Goal: Complete application form: Complete application form

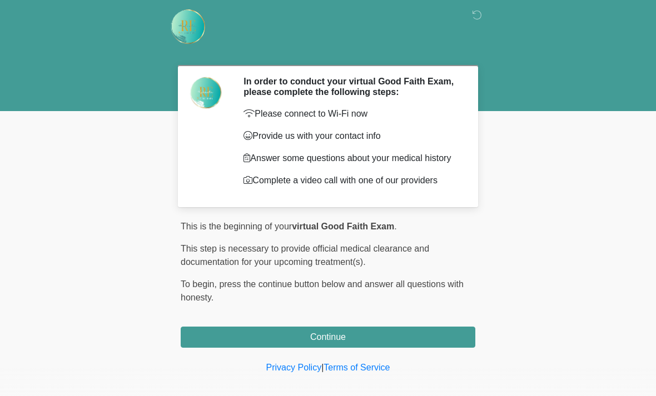
click at [400, 348] on button "Continue" at bounding box center [328, 337] width 295 height 21
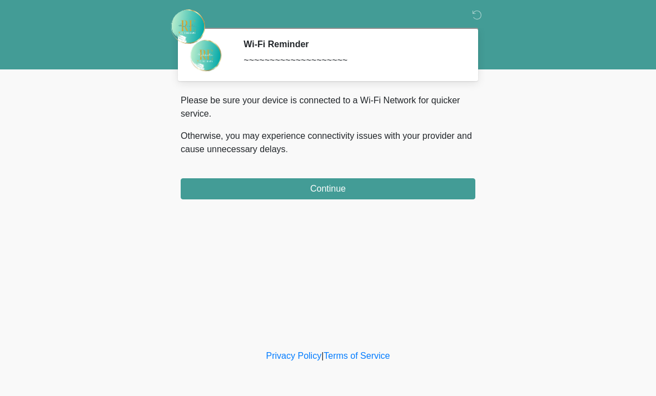
click at [383, 193] on button "Continue" at bounding box center [328, 188] width 295 height 21
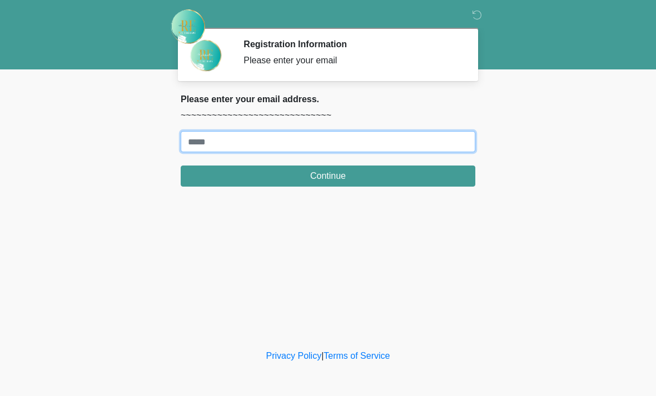
click at [265, 140] on input "Where should we email your treatment plan?" at bounding box center [328, 141] width 295 height 21
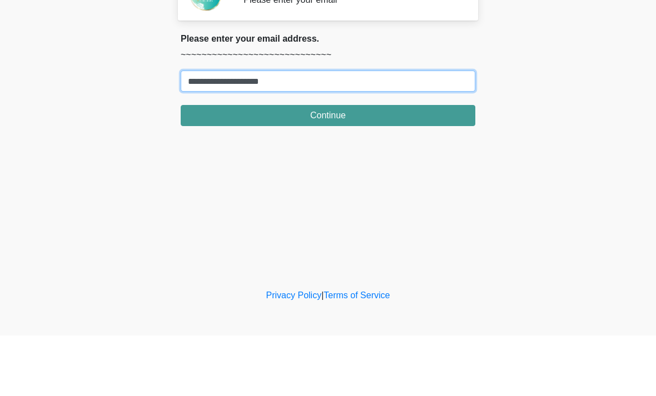
type input "**********"
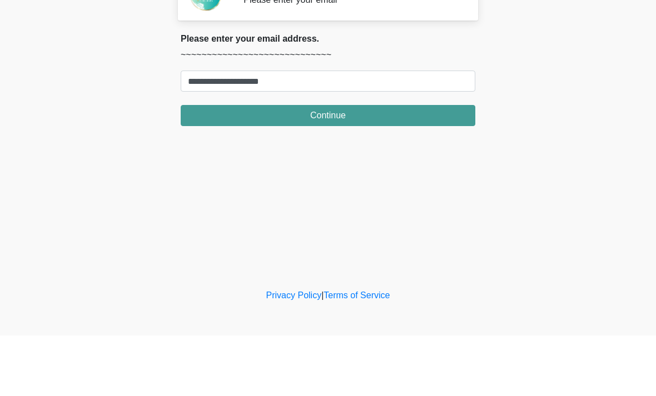
click at [380, 166] on button "Continue" at bounding box center [328, 176] width 295 height 21
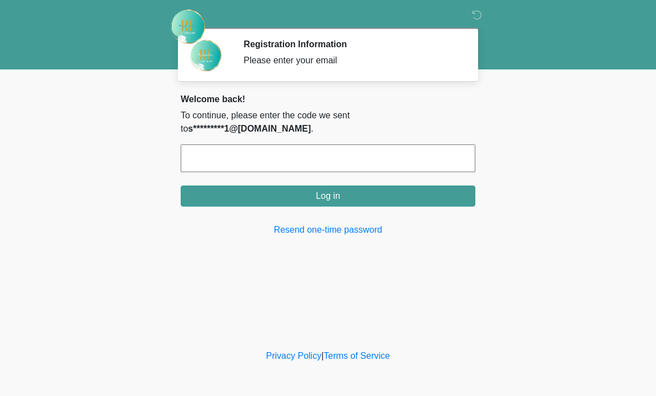
click at [399, 147] on input "text" at bounding box center [328, 159] width 295 height 28
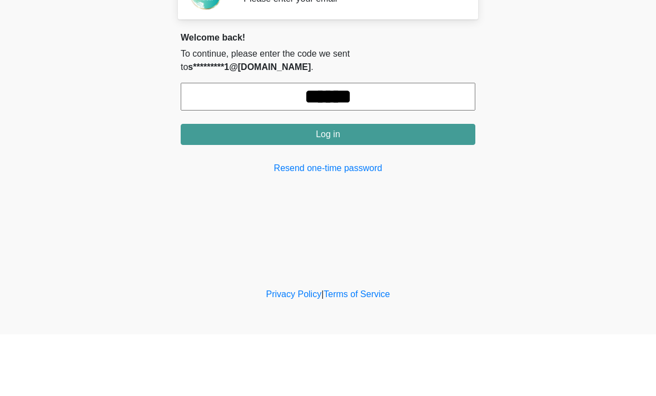
type input "******"
click at [407, 186] on button "Log in" at bounding box center [328, 196] width 295 height 21
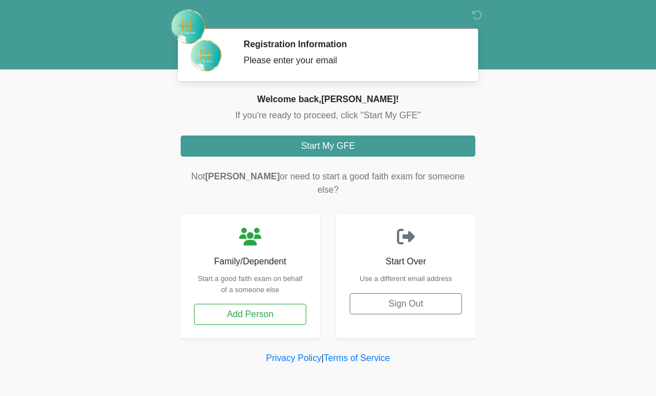
click at [403, 150] on button "Start My GFE" at bounding box center [328, 146] width 295 height 21
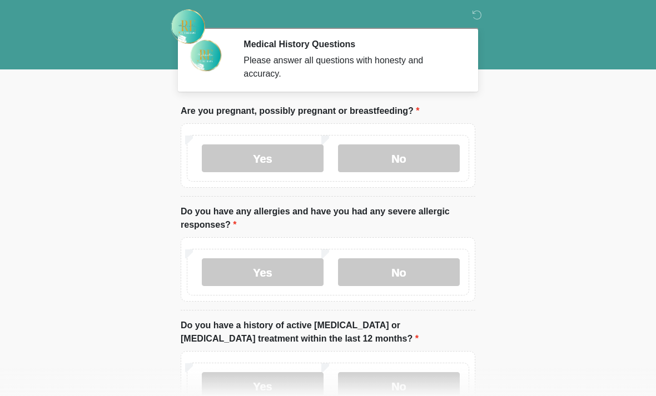
click at [416, 161] on label "No" at bounding box center [399, 159] width 122 height 28
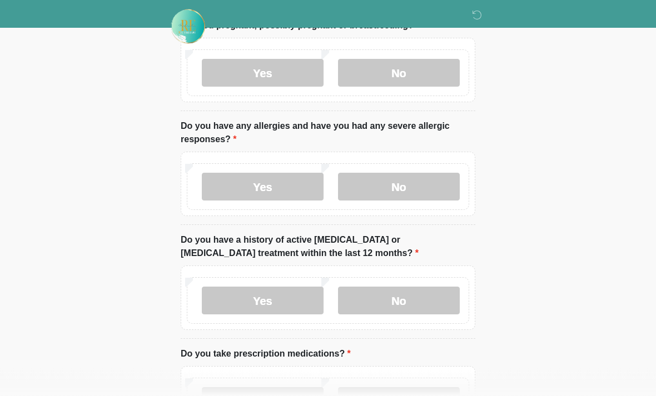
scroll to position [86, 0]
click at [416, 182] on label "No" at bounding box center [399, 186] width 122 height 28
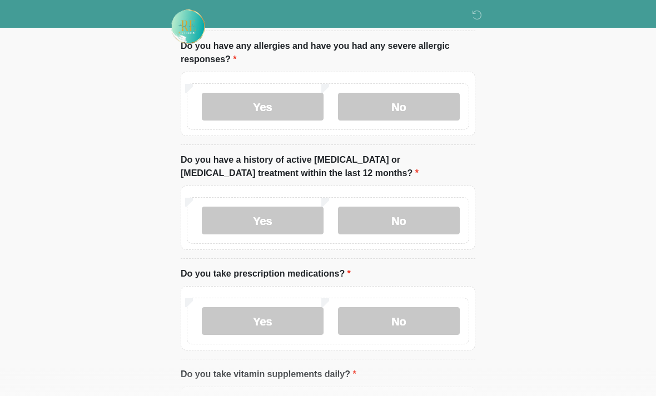
scroll to position [168, 0]
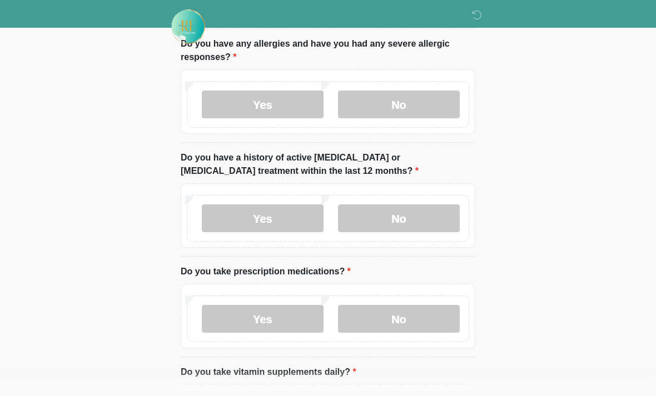
click at [427, 214] on label "No" at bounding box center [399, 219] width 122 height 28
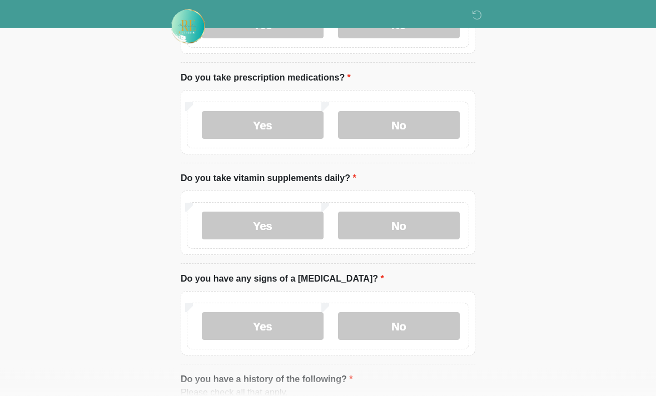
scroll to position [363, 0]
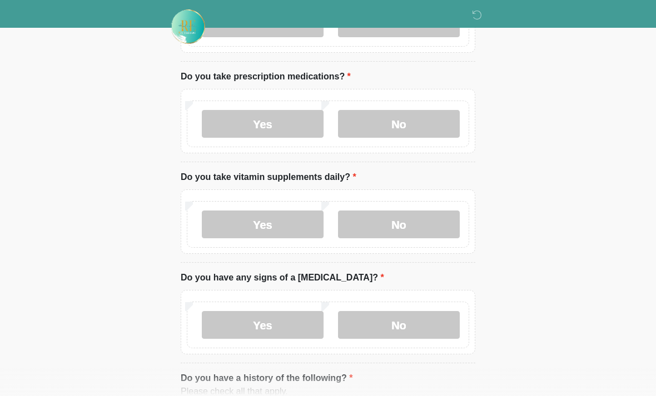
click at [275, 115] on label "Yes" at bounding box center [263, 124] width 122 height 28
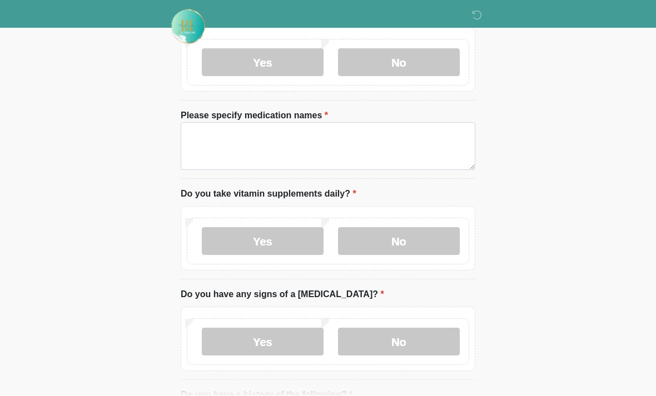
scroll to position [425, 0]
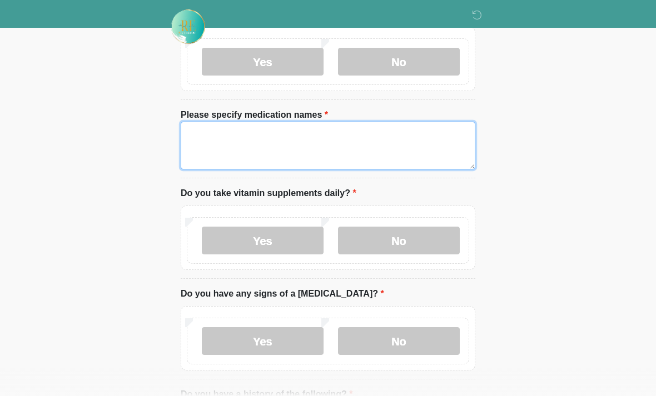
click at [328, 132] on textarea "Please specify medication names" at bounding box center [328, 146] width 295 height 48
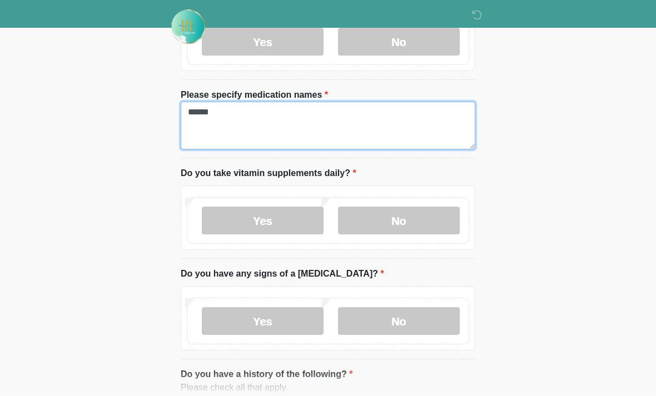
scroll to position [444, 0]
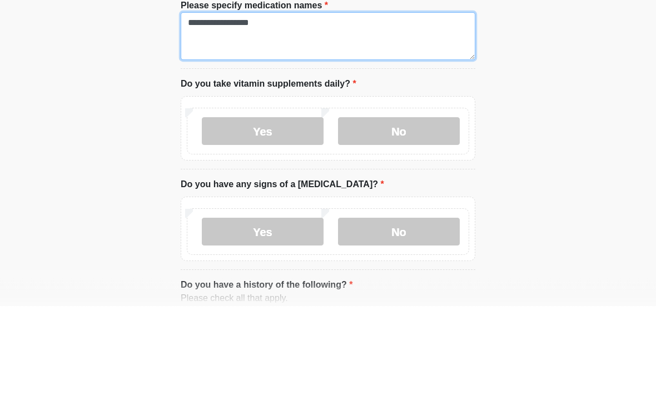
type textarea "**********"
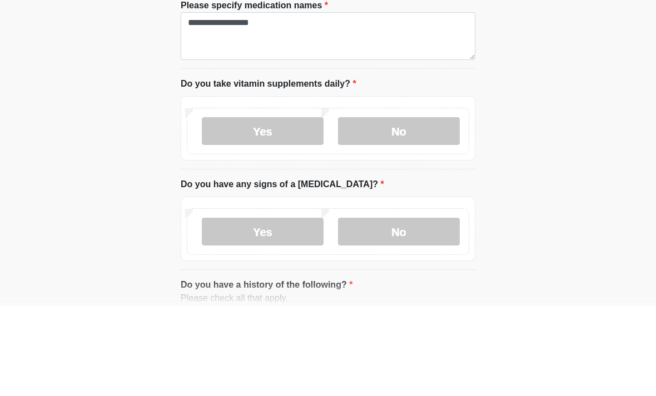
click at [291, 208] on label "Yes" at bounding box center [263, 222] width 122 height 28
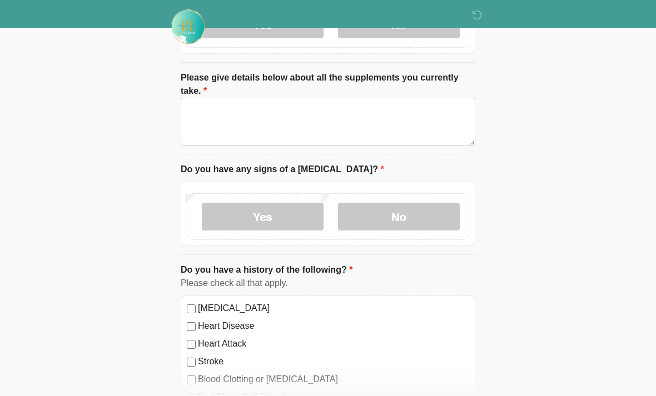
scroll to position [642, 0]
click at [406, 208] on label "No" at bounding box center [399, 217] width 122 height 28
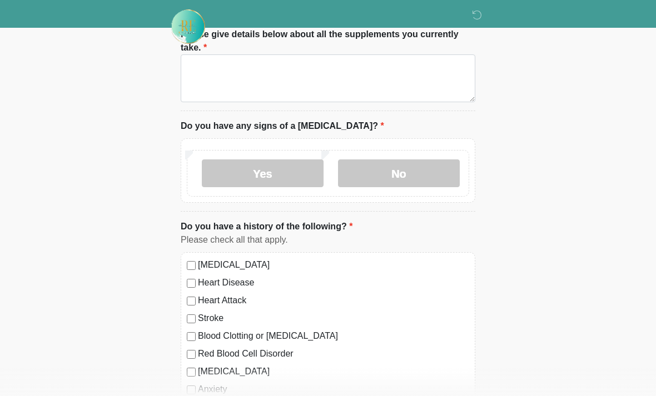
scroll to position [732, 0]
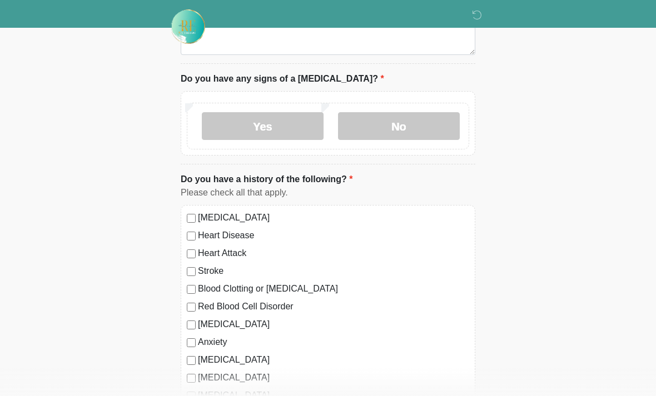
click at [185, 208] on div "High Blood Pressure Heart Disease Heart Attack Stroke Blood Clotting or Bleedin…" at bounding box center [328, 318] width 295 height 226
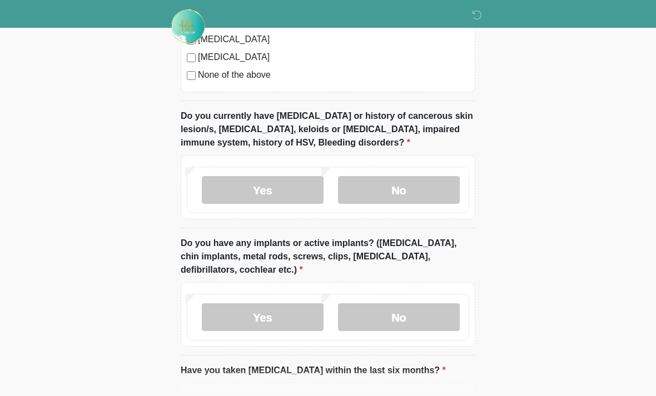
scroll to position [1071, 0]
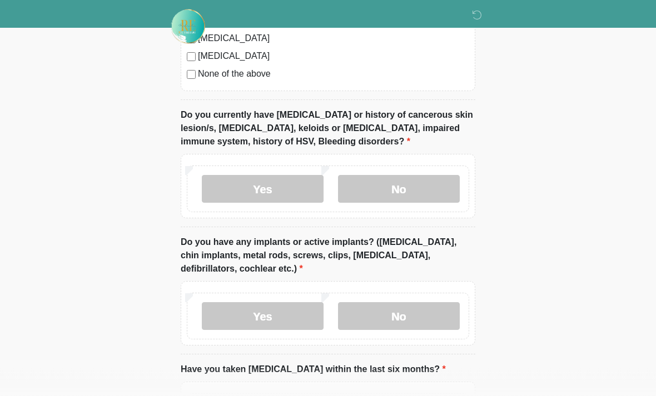
click at [407, 185] on label "No" at bounding box center [399, 190] width 122 height 28
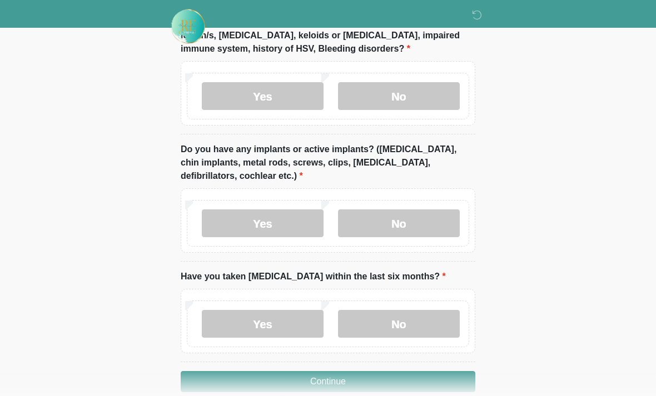
scroll to position [1182, 0]
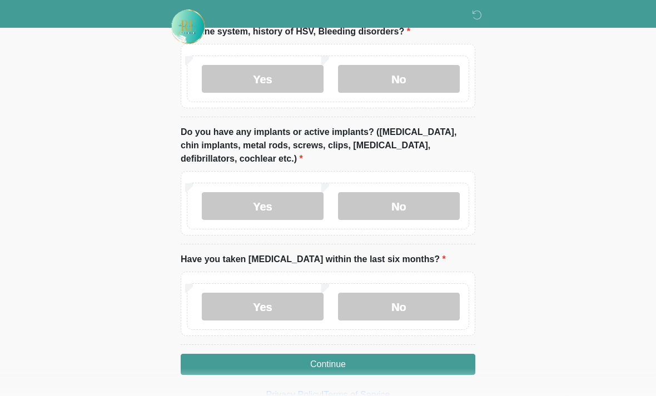
click at [413, 201] on label "No" at bounding box center [399, 206] width 122 height 28
click at [411, 300] on label "No" at bounding box center [399, 307] width 122 height 28
click at [422, 362] on button "Continue" at bounding box center [328, 364] width 295 height 21
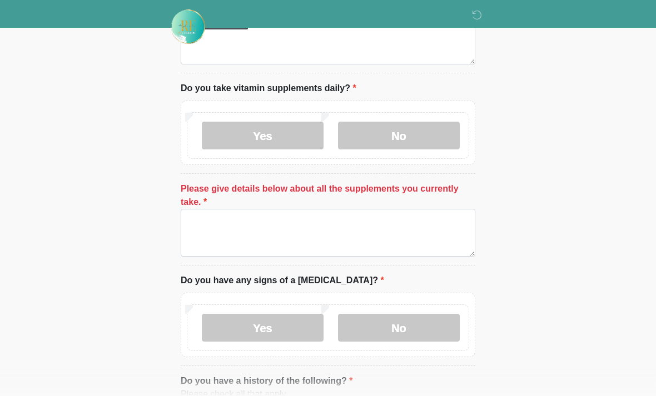
scroll to position [530, 0]
click at [413, 131] on label "No" at bounding box center [399, 136] width 122 height 28
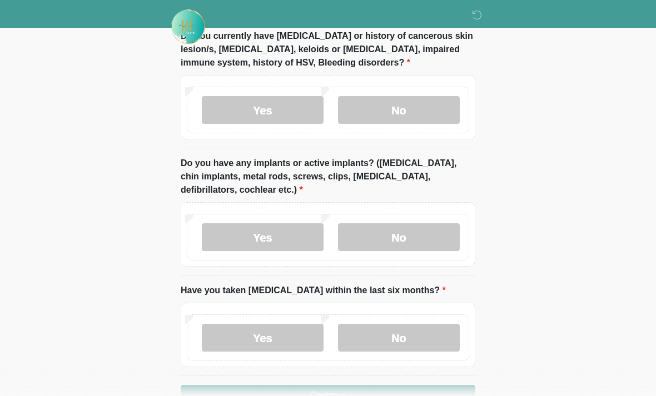
scroll to position [1091, 0]
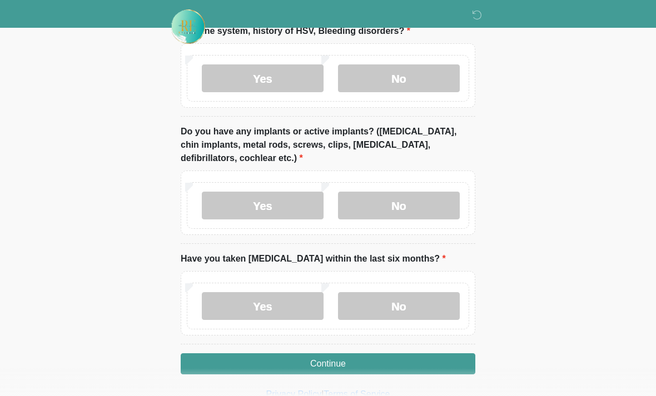
click at [417, 356] on button "Continue" at bounding box center [328, 364] width 295 height 21
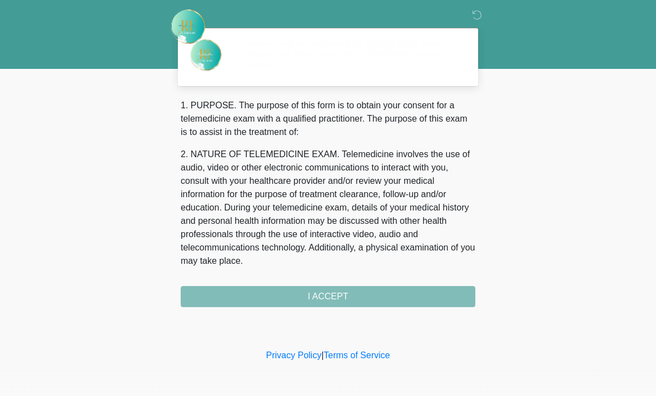
scroll to position [0, 0]
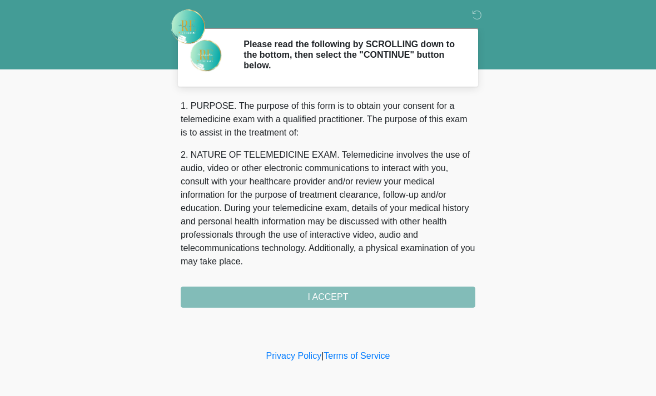
click at [391, 290] on div "1. PURPOSE. The purpose of this form is to obtain your consent for a telemedici…" at bounding box center [328, 204] width 295 height 208
click at [340, 290] on div "1. PURPOSE. The purpose of this form is to obtain your consent for a telemedici…" at bounding box center [328, 204] width 295 height 208
click at [341, 298] on div "1. PURPOSE. The purpose of this form is to obtain your consent for a telemedici…" at bounding box center [328, 204] width 295 height 208
click at [323, 298] on div "1. PURPOSE. The purpose of this form is to obtain your consent for a telemedici…" at bounding box center [328, 204] width 295 height 208
click at [339, 301] on div "1. PURPOSE. The purpose of this form is to obtain your consent for a telemedici…" at bounding box center [328, 204] width 295 height 208
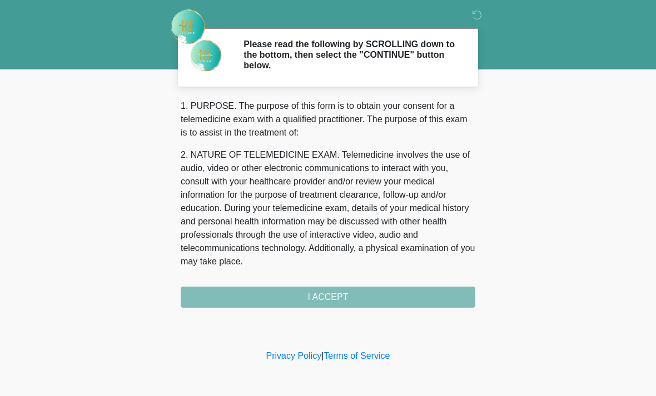
click at [344, 305] on div "1. PURPOSE. The purpose of this form is to obtain your consent for a telemedici…" at bounding box center [328, 204] width 295 height 208
click at [338, 289] on div "1. PURPOSE. The purpose of this form is to obtain your consent for a telemedici…" at bounding box center [328, 204] width 295 height 208
click at [336, 291] on div "1. PURPOSE. The purpose of this form is to obtain your consent for a telemedici…" at bounding box center [328, 204] width 295 height 208
click at [337, 292] on div "1. PURPOSE. The purpose of this form is to obtain your consent for a telemedici…" at bounding box center [328, 204] width 295 height 208
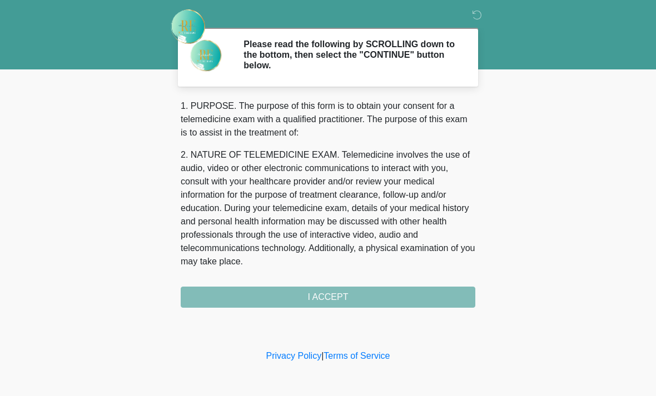
click at [340, 288] on div "1. PURPOSE. The purpose of this form is to obtain your consent for a telemedici…" at bounding box center [328, 204] width 295 height 208
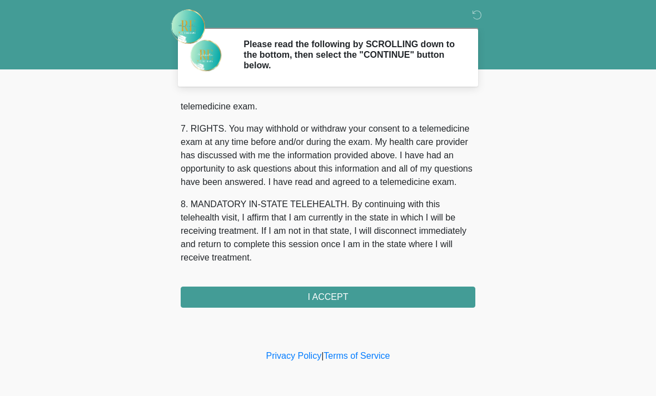
scroll to position [484, 0]
click at [351, 294] on button "I ACCEPT" at bounding box center [328, 297] width 295 height 21
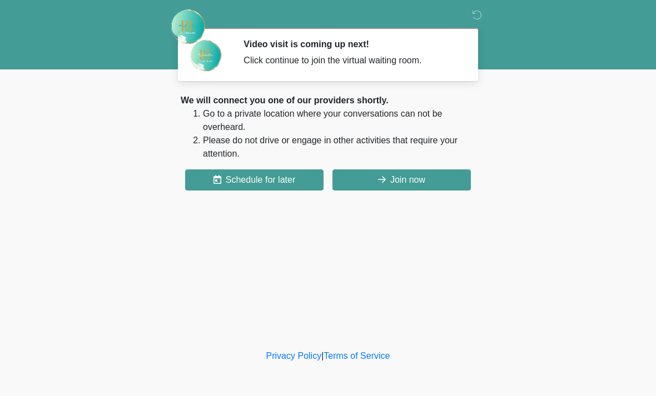
click at [413, 172] on button "Join now" at bounding box center [401, 180] width 138 height 21
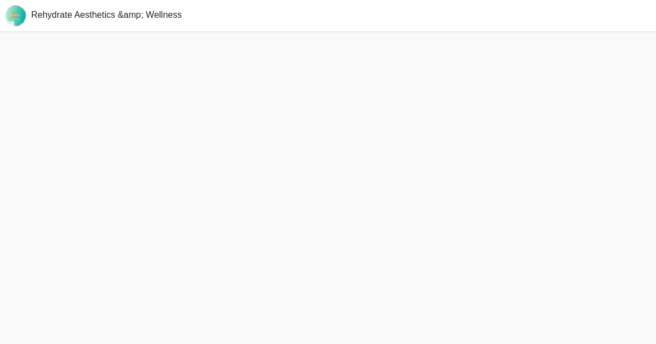
scroll to position [3, 0]
